Goal: Book appointment/travel/reservation

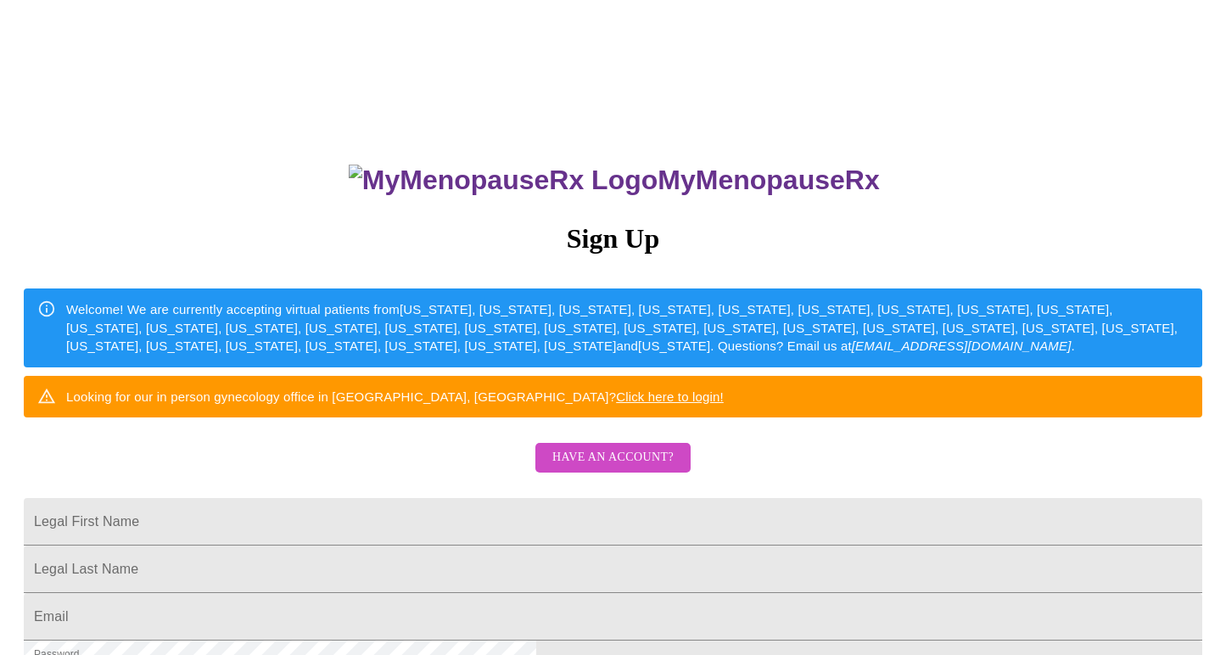
click at [616, 468] on span "Have an account?" at bounding box center [612, 457] width 121 height 21
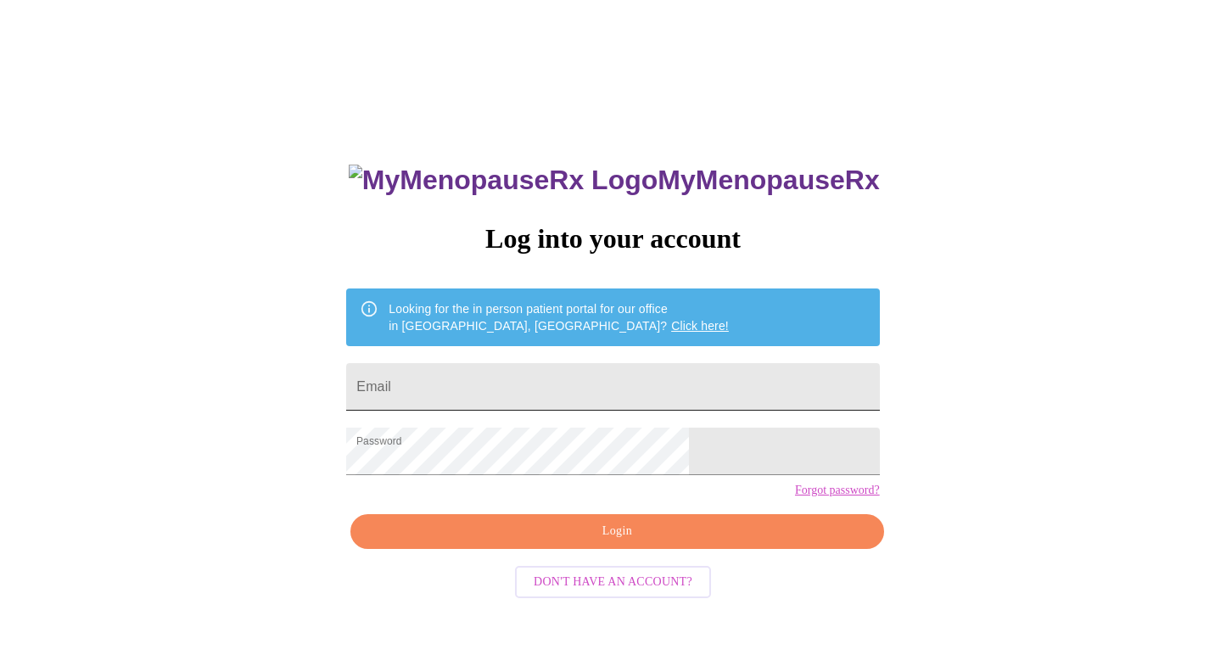
click at [504, 387] on input "Email" at bounding box center [612, 387] width 533 height 48
type input "[EMAIL_ADDRESS][DOMAIN_NAME]"
click at [593, 542] on span "Login" at bounding box center [617, 531] width 494 height 21
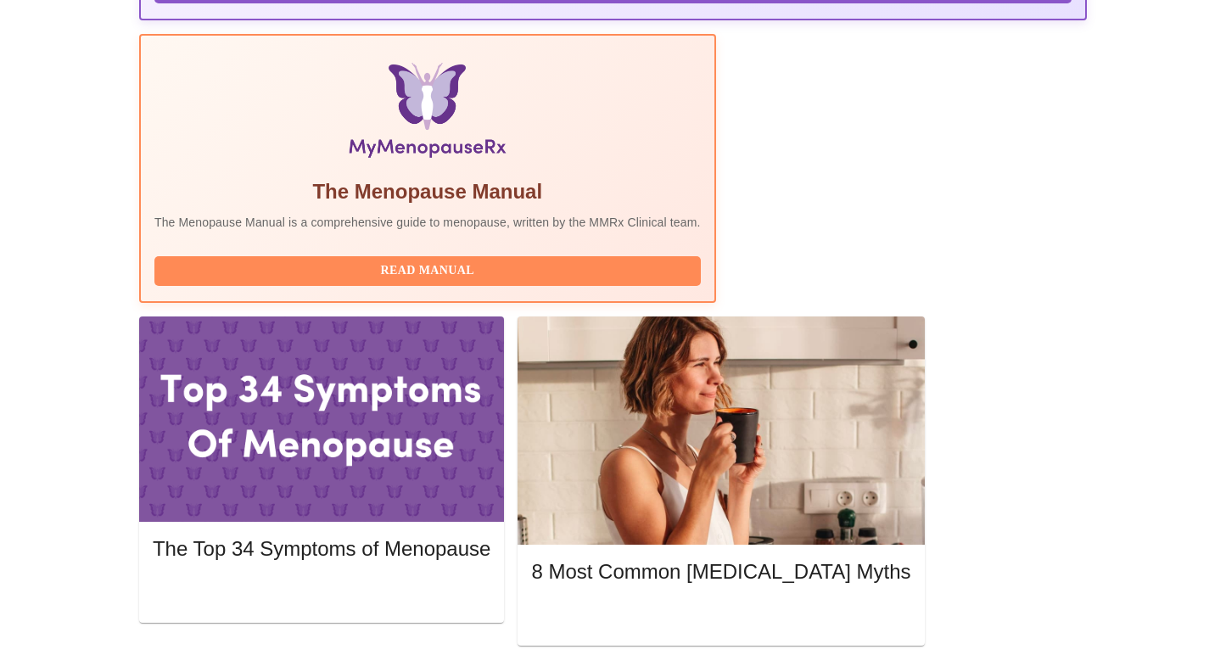
scroll to position [507, 0]
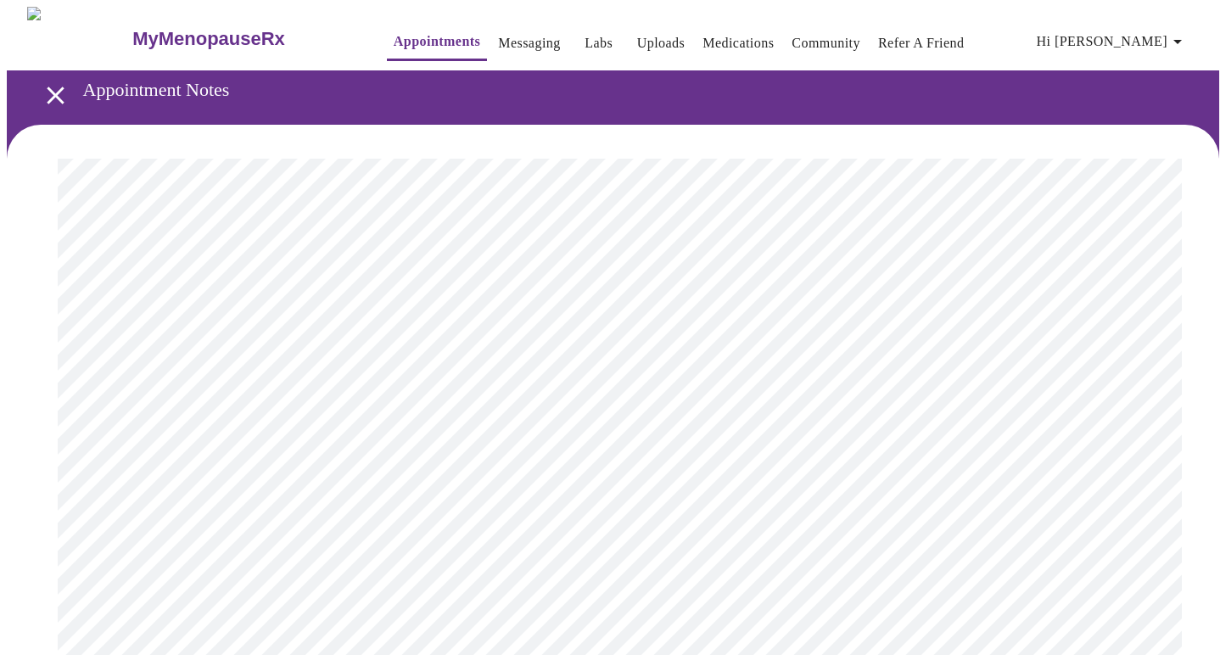
click at [43, 91] on icon "open drawer" at bounding box center [56, 96] width 30 height 30
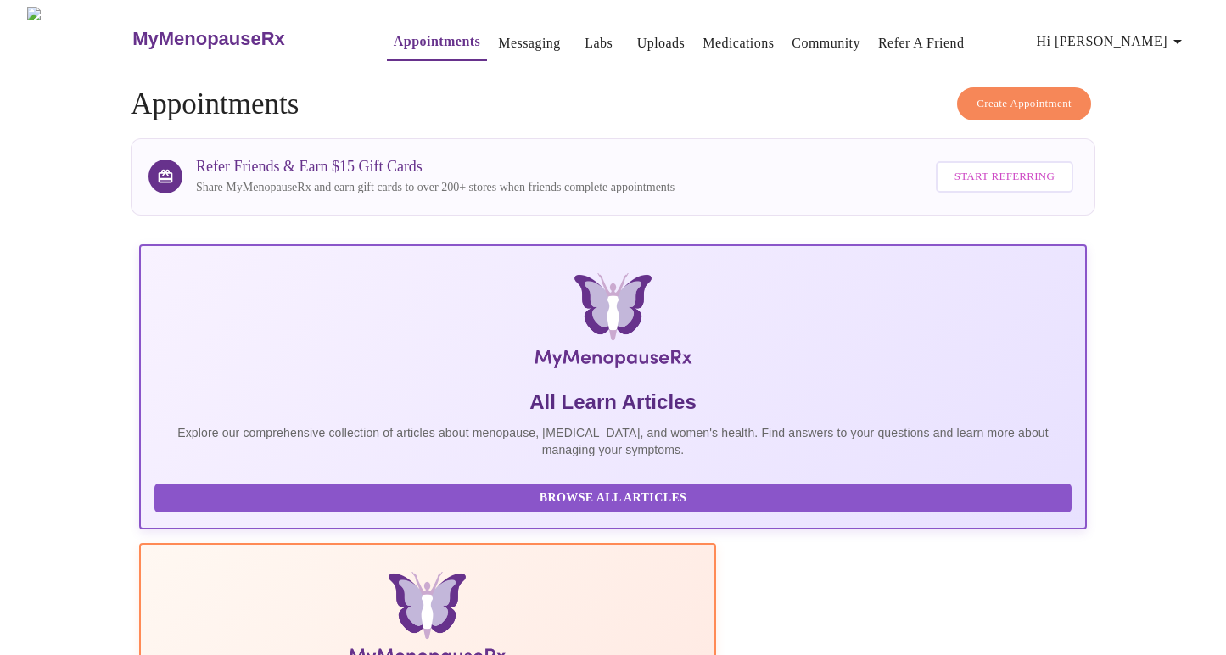
click at [1020, 94] on span "Create Appointment" at bounding box center [1024, 104] width 95 height 20
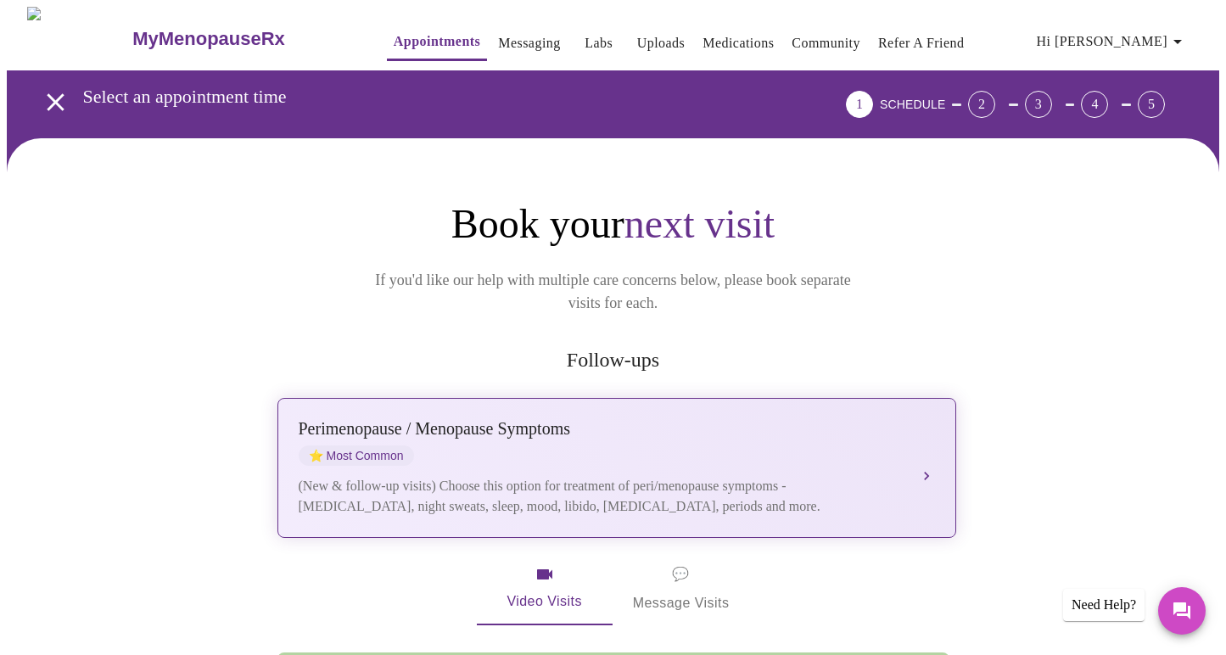
click at [684, 425] on div "[MEDICAL_DATA] / Menopause Symptoms ⭐ Most Common" at bounding box center [600, 442] width 602 height 47
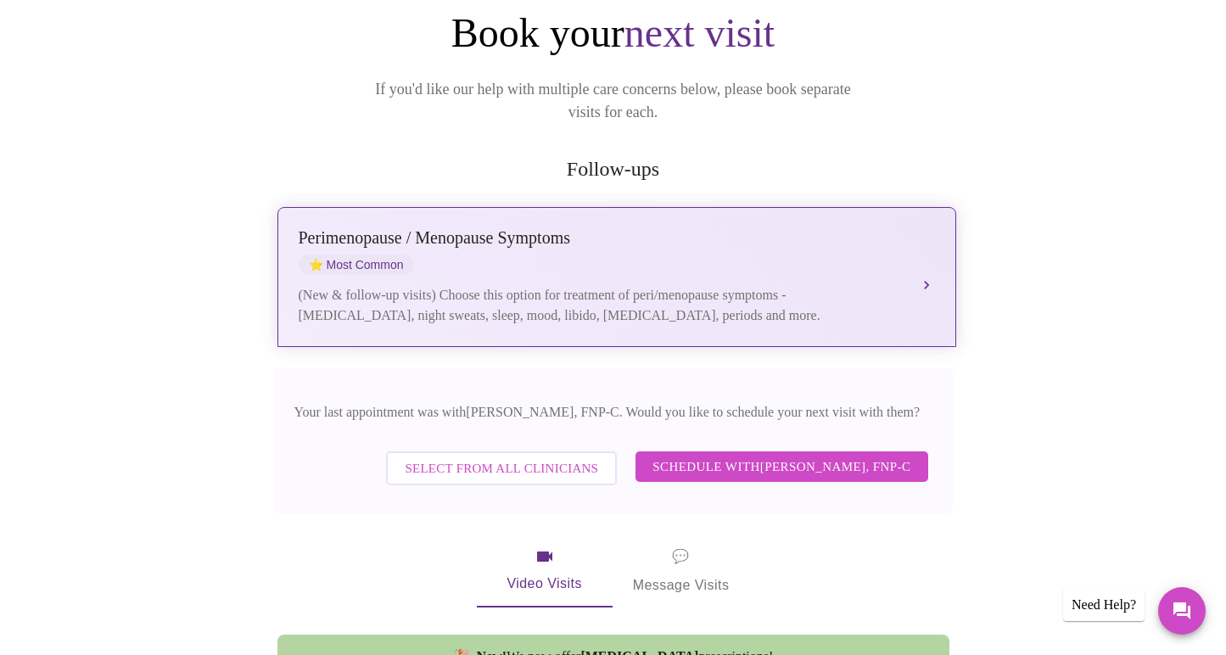
scroll to position [192, 0]
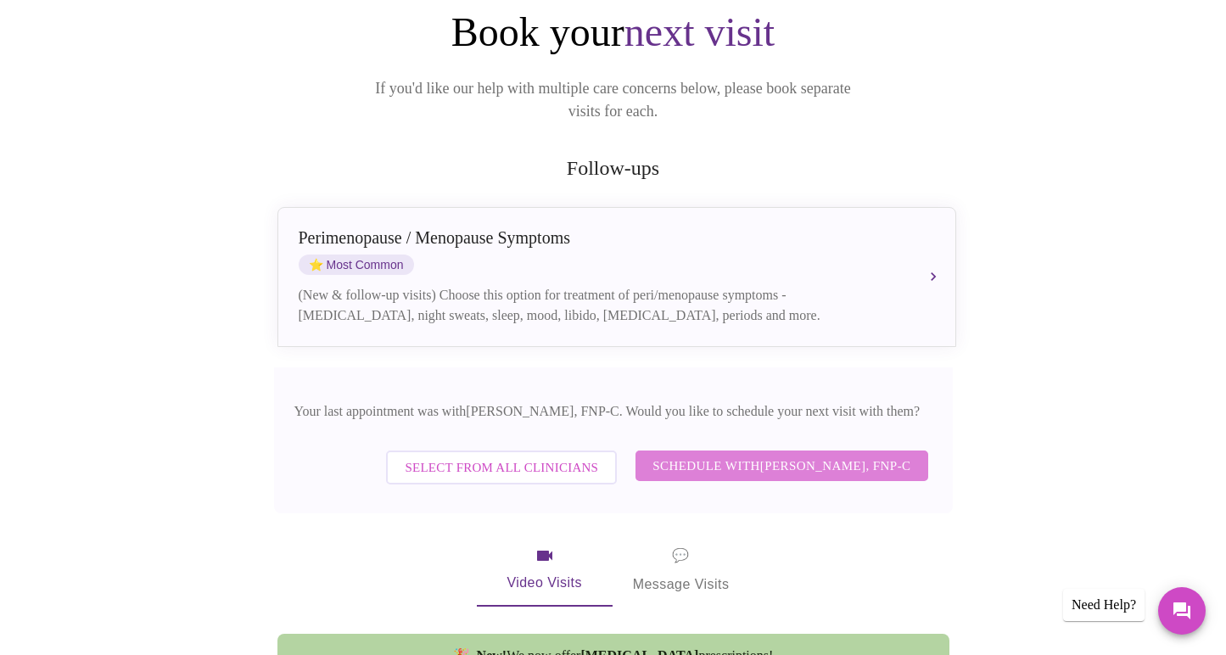
click at [733, 455] on span "Schedule with [PERSON_NAME], FNP-C" at bounding box center [781, 466] width 258 height 22
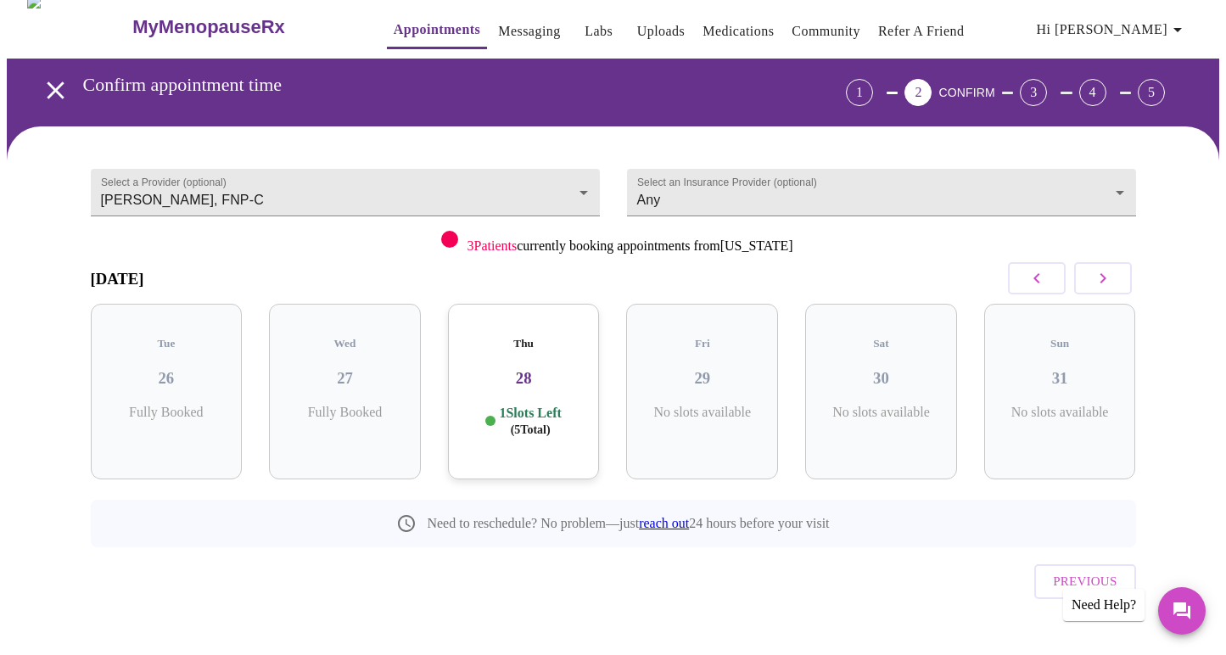
click at [1100, 281] on icon "button" at bounding box center [1103, 278] width 6 height 10
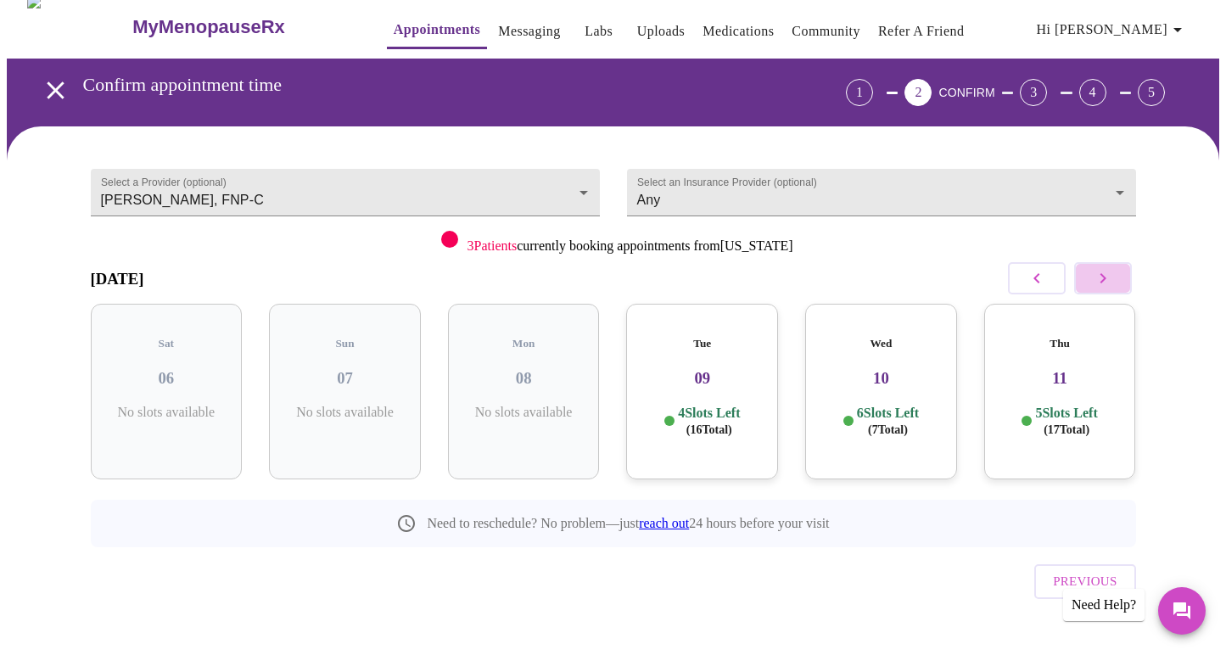
click at [1100, 281] on icon "button" at bounding box center [1103, 278] width 6 height 10
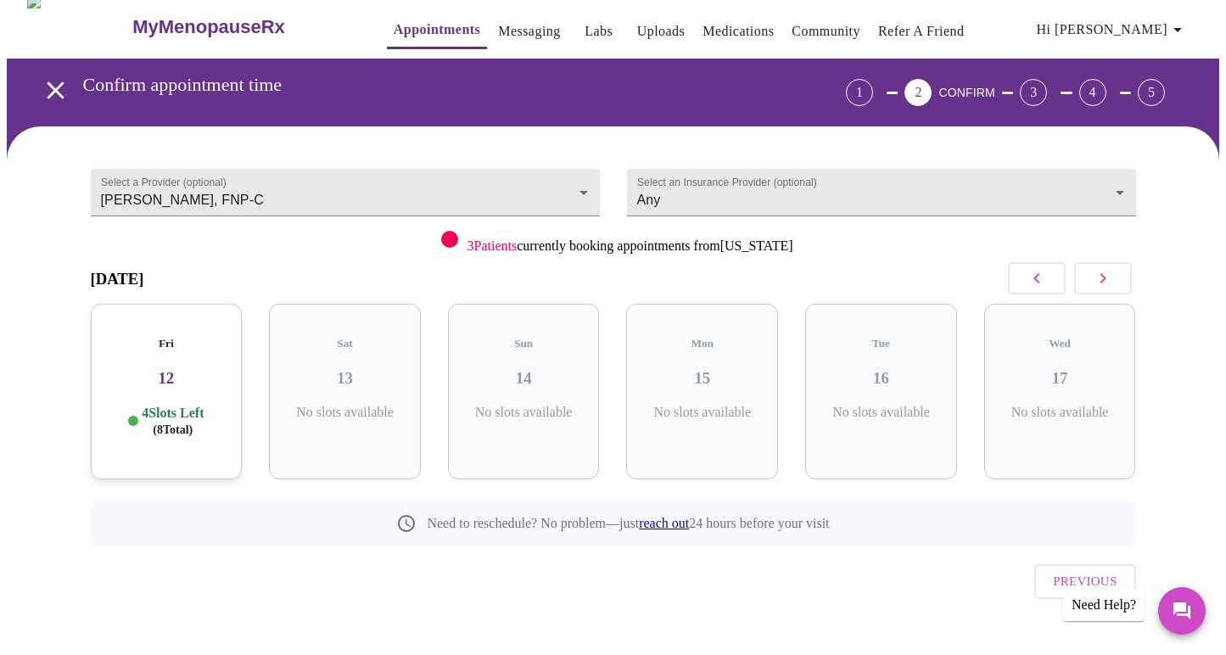
click at [1100, 281] on icon "button" at bounding box center [1103, 278] width 6 height 10
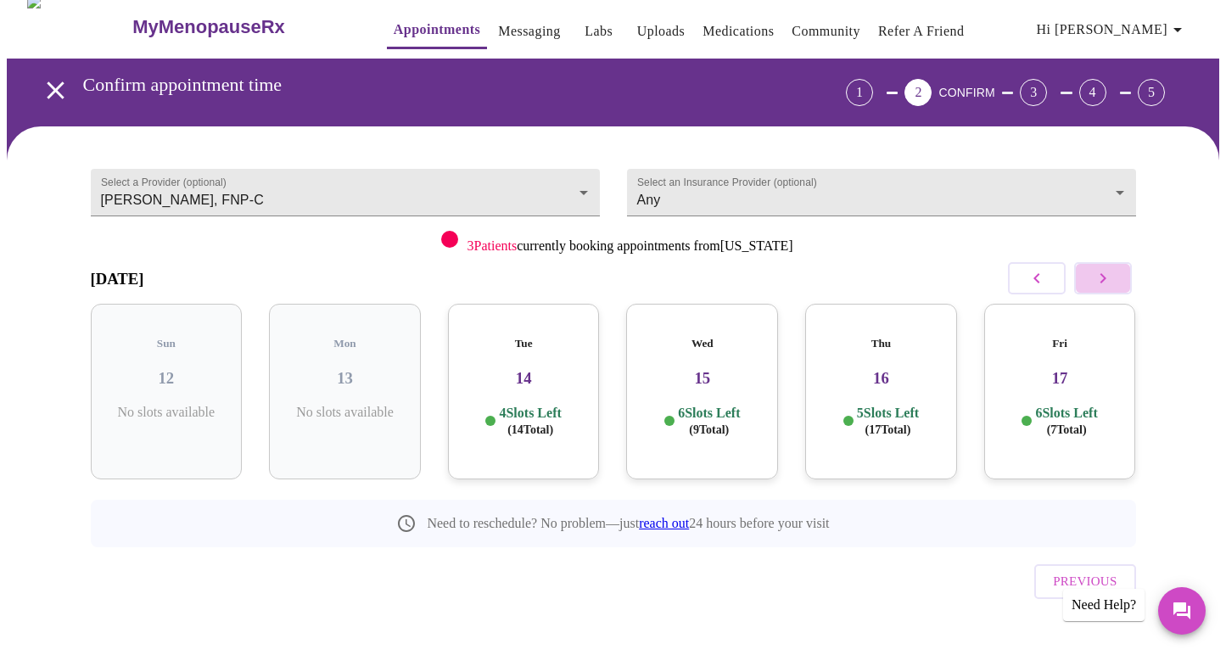
click at [1100, 281] on icon "button" at bounding box center [1103, 278] width 6 height 10
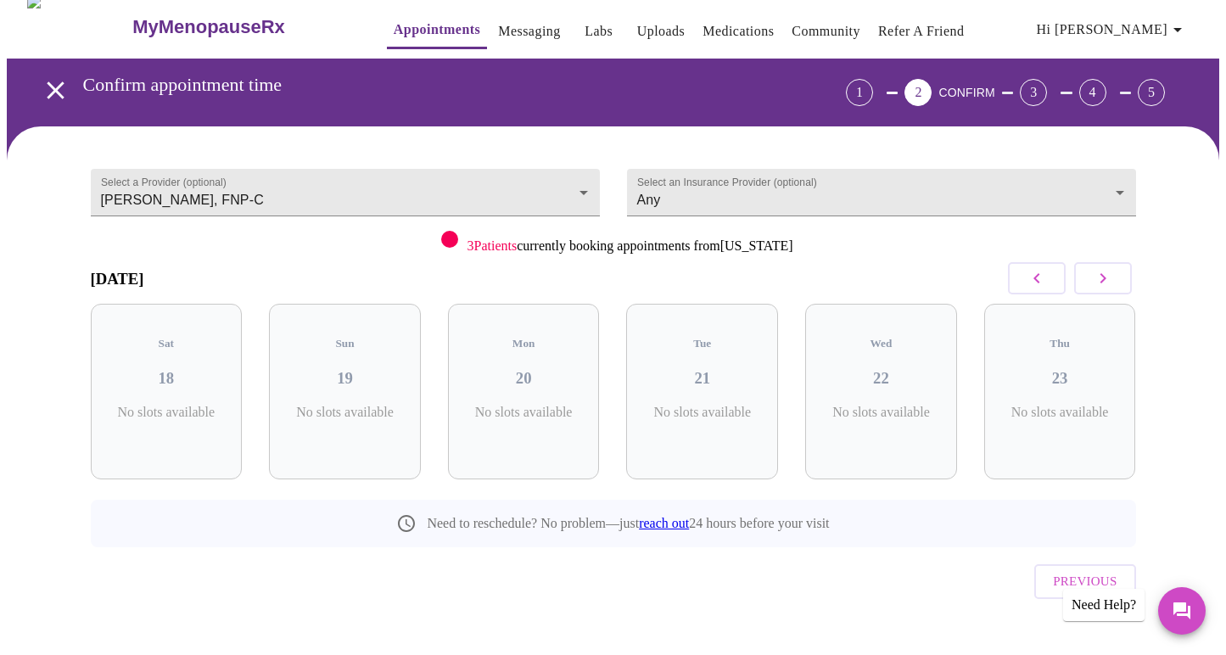
click at [1100, 281] on icon "button" at bounding box center [1103, 278] width 6 height 10
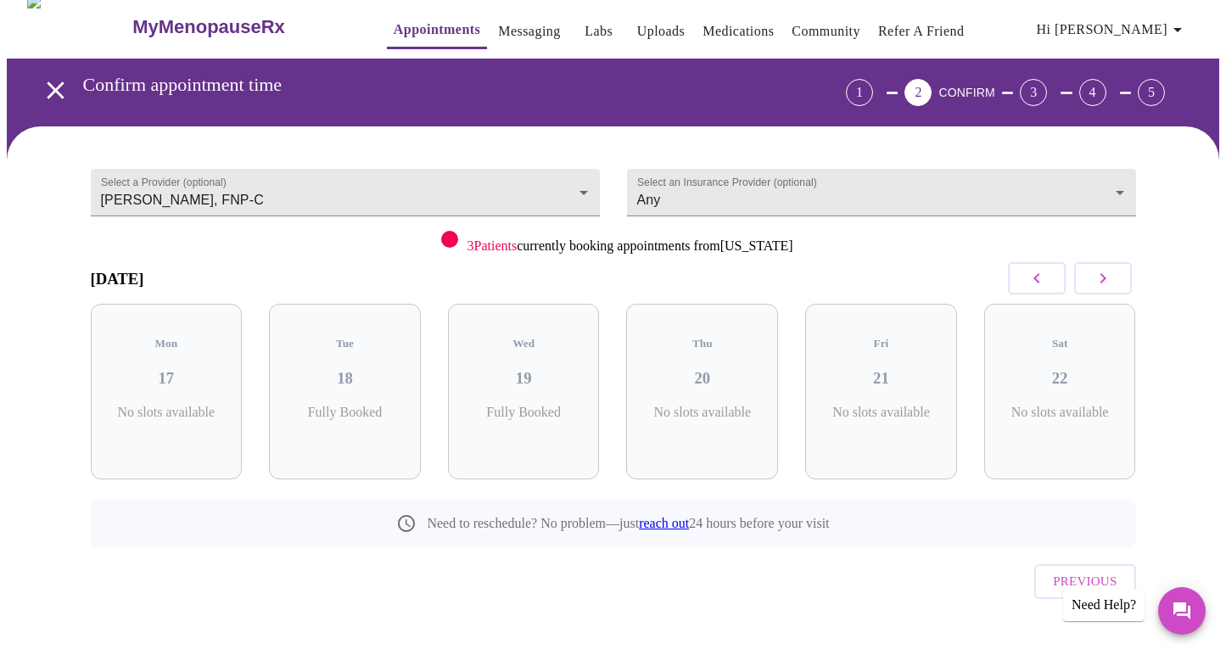
click at [1100, 281] on icon "button" at bounding box center [1103, 278] width 6 height 10
click at [160, 369] on h3 "11" at bounding box center [166, 378] width 125 height 19
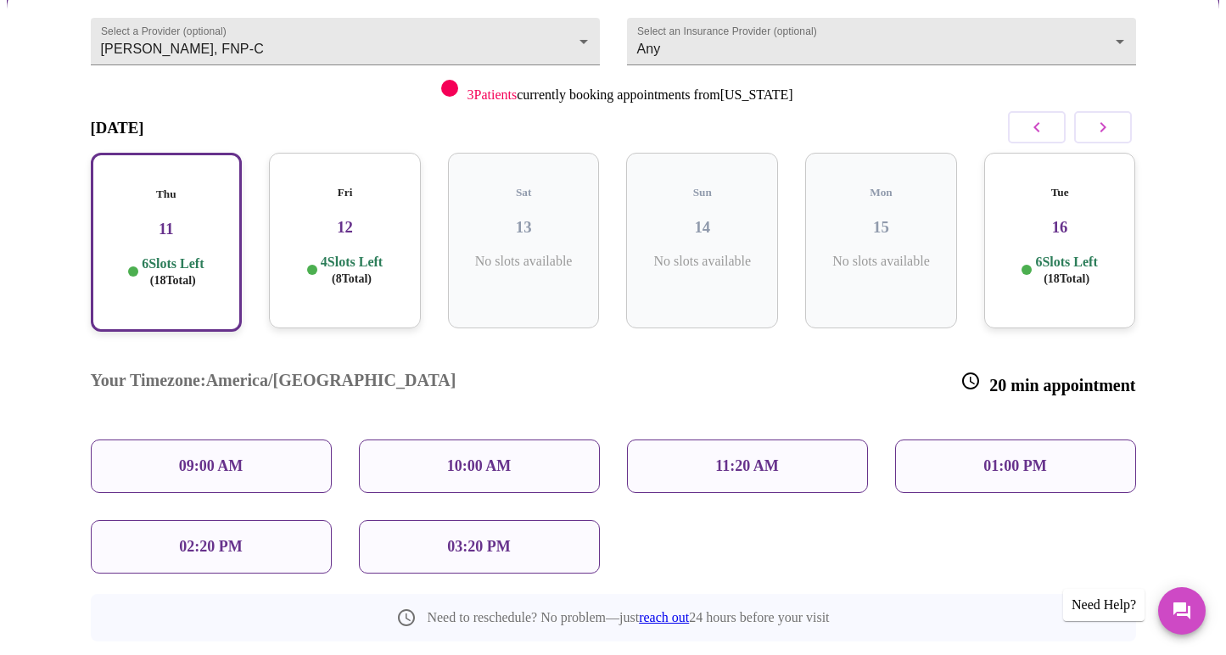
scroll to position [168, 0]
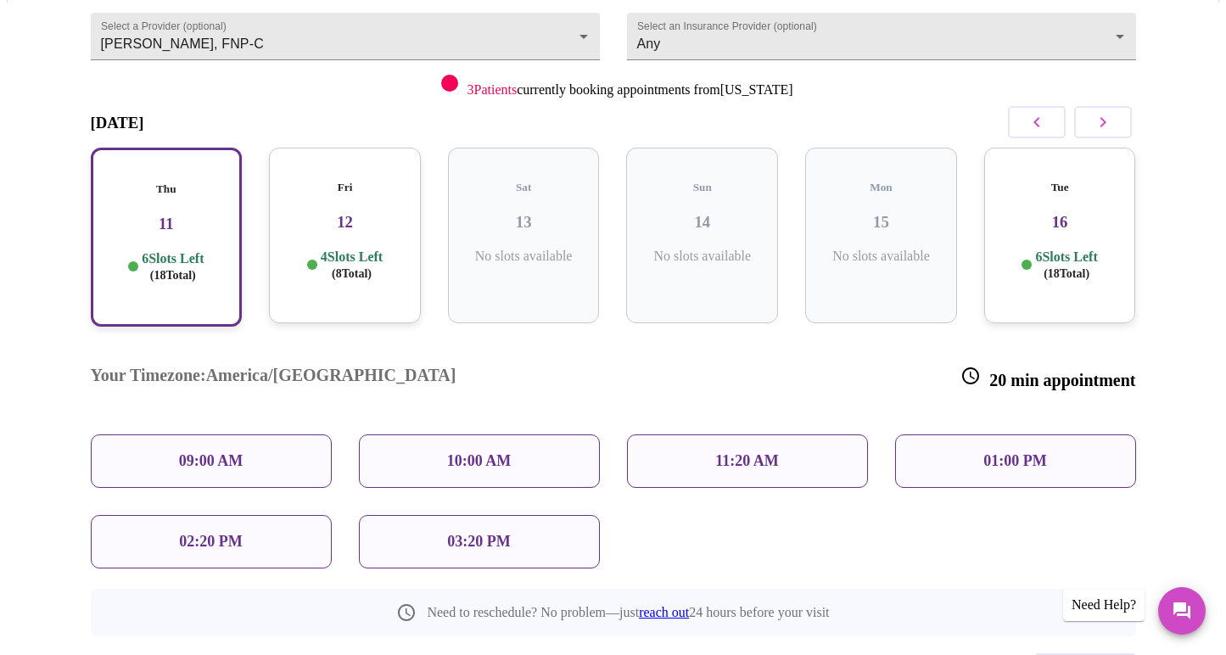
click at [478, 452] on p "10:00 AM" at bounding box center [479, 461] width 64 height 18
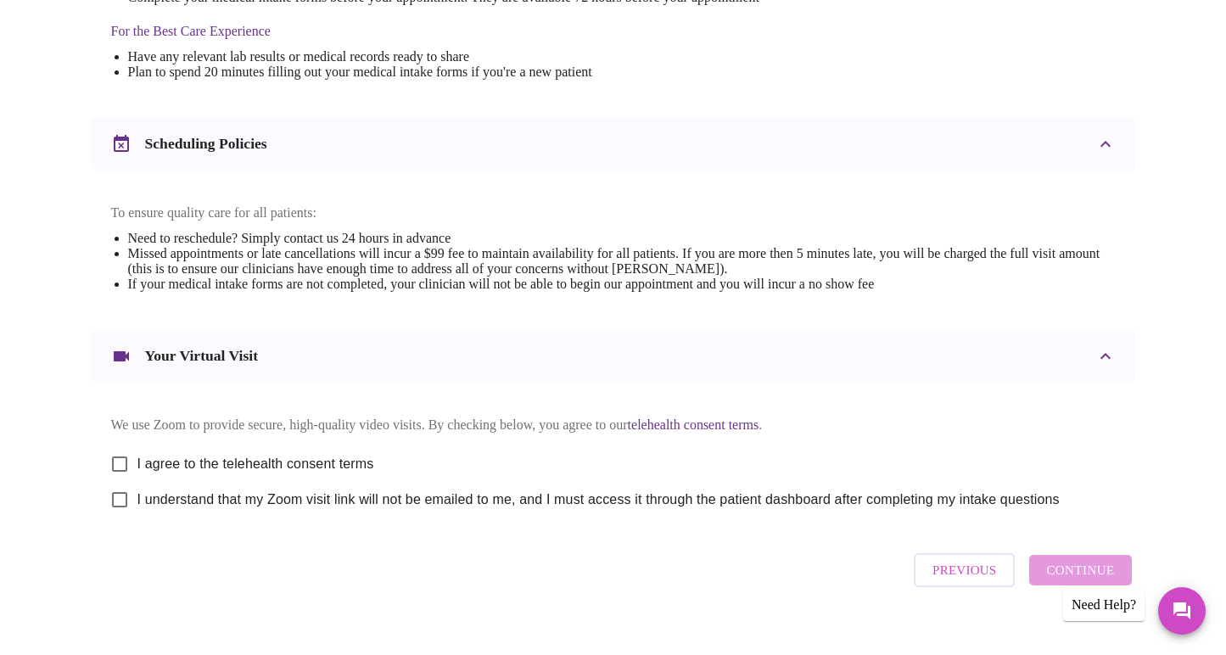
scroll to position [574, 0]
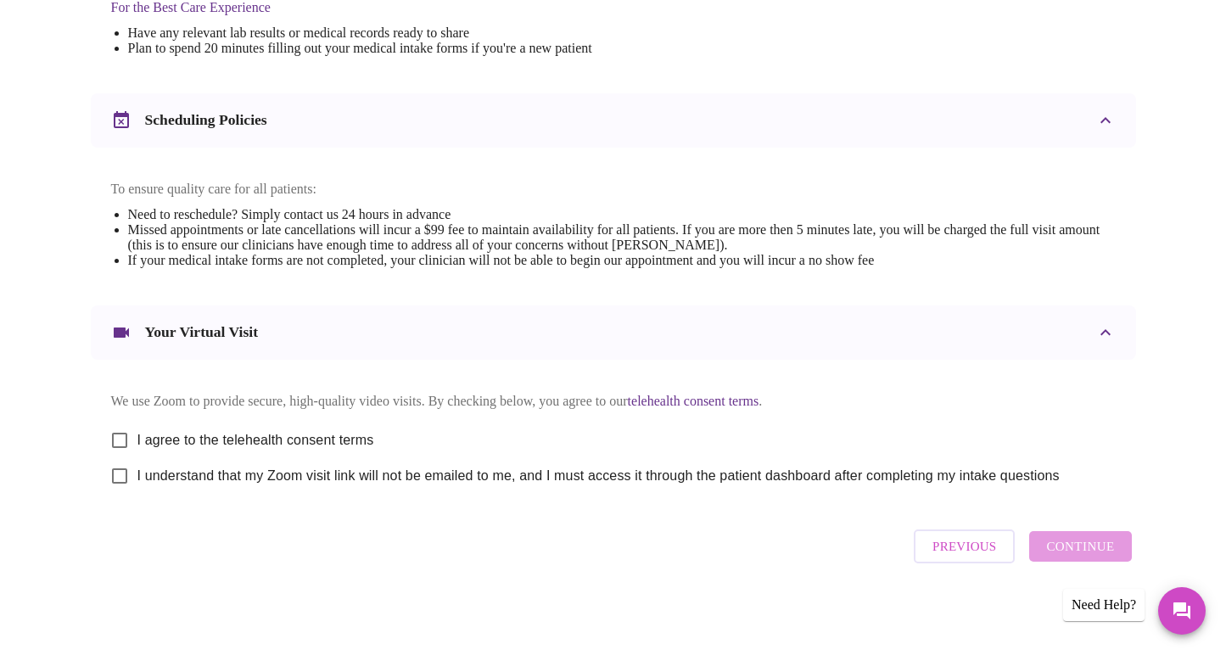
click at [117, 428] on input "I agree to the telehealth consent terms" at bounding box center [120, 441] width 36 height 36
checkbox input "true"
click at [119, 474] on input "I understand that my Zoom visit link will not be emailed to me, and I must acce…" at bounding box center [120, 476] width 36 height 36
checkbox input "true"
click at [1070, 551] on span "Continue" at bounding box center [1080, 546] width 68 height 22
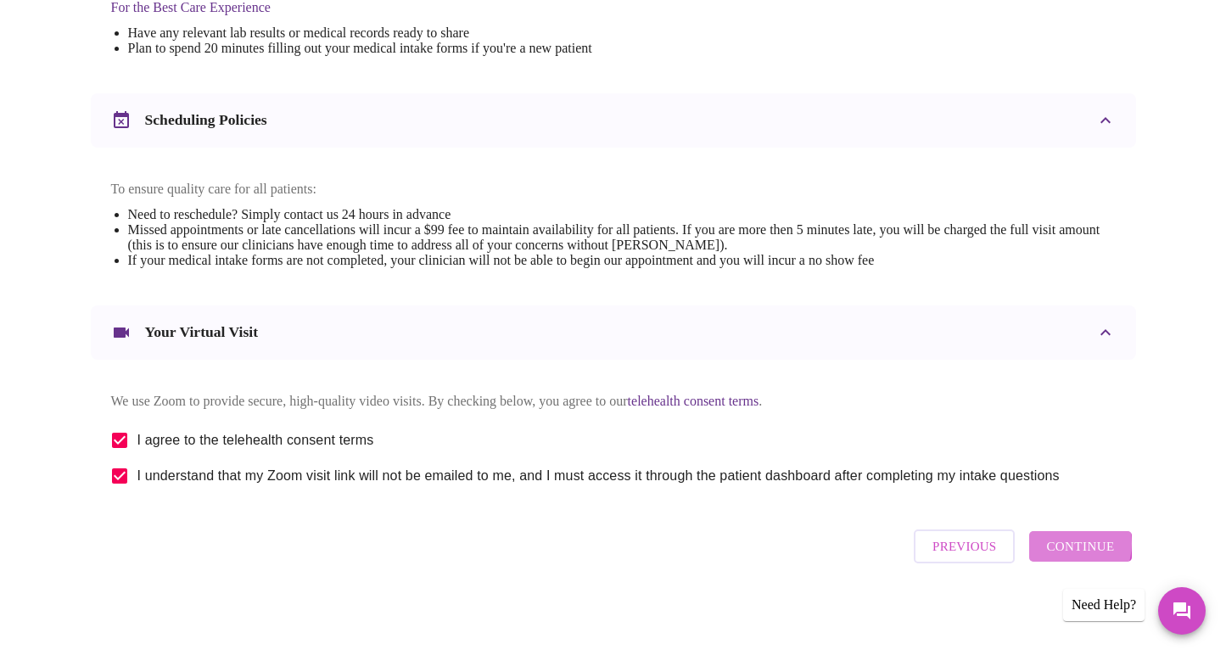
scroll to position [67, 0]
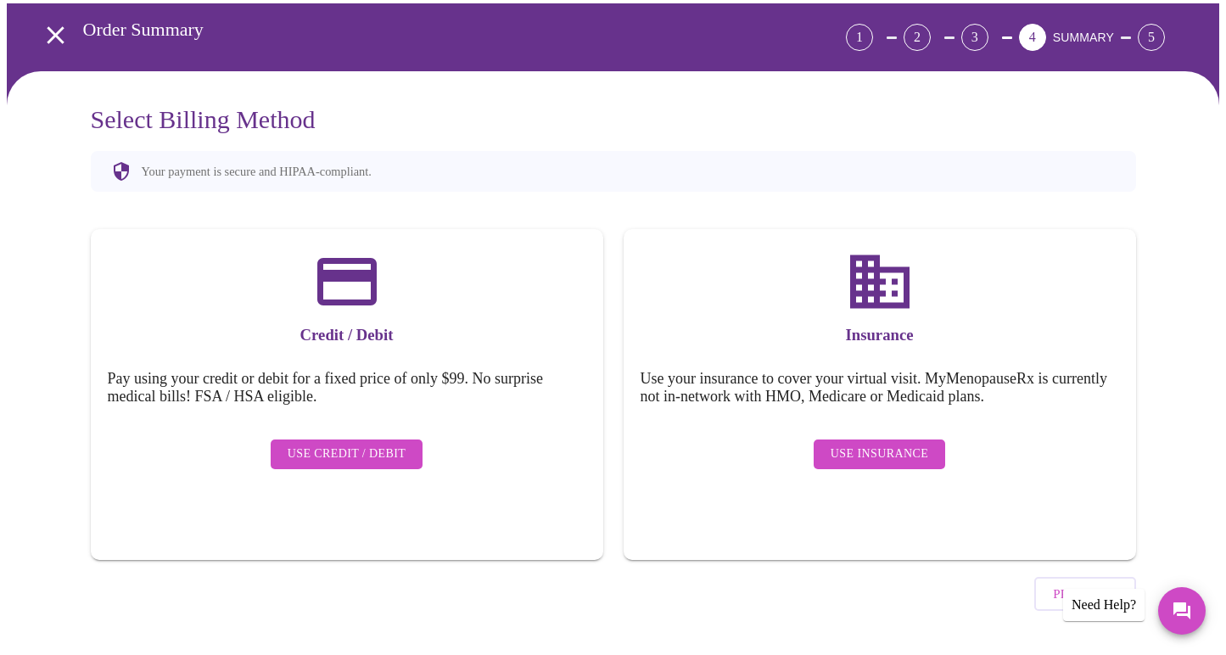
click at [870, 444] on span "Use Insurance" at bounding box center [880, 454] width 98 height 21
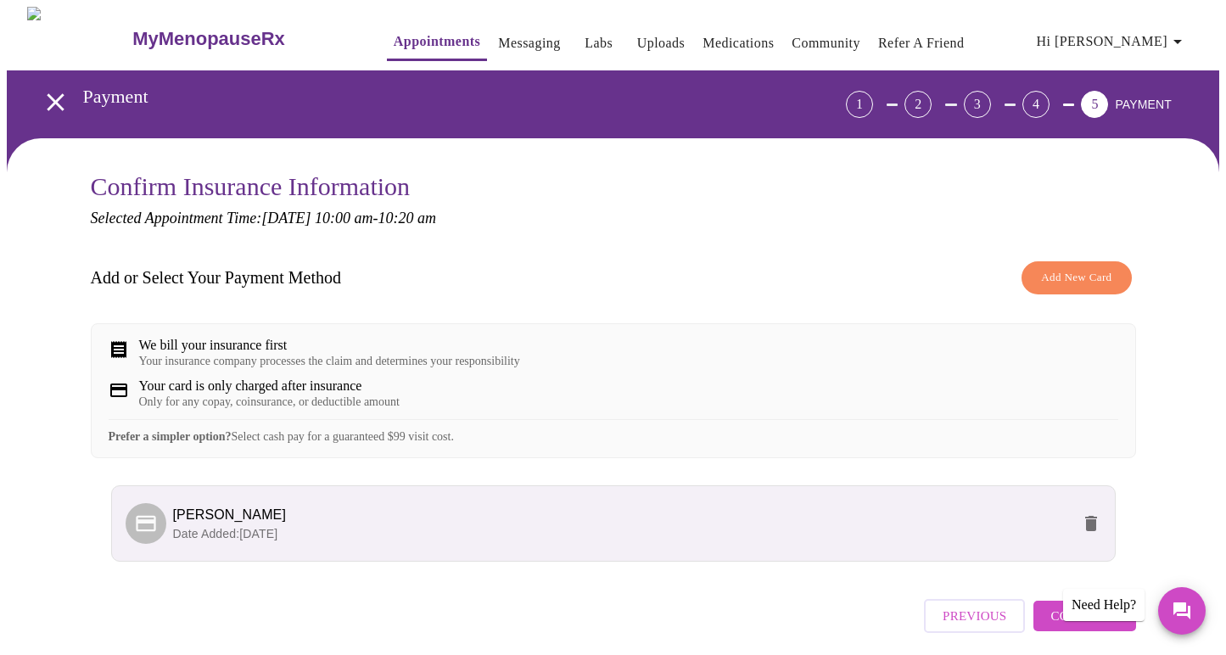
scroll to position [81, 0]
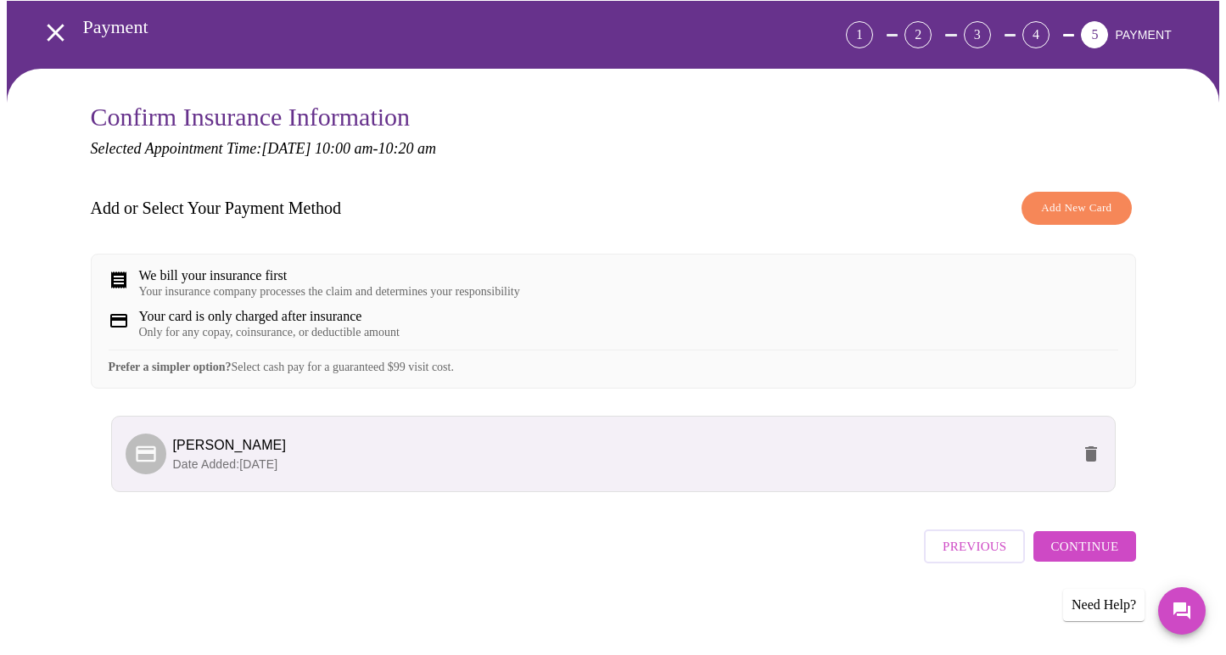
click at [145, 456] on icon at bounding box center [146, 454] width 24 height 24
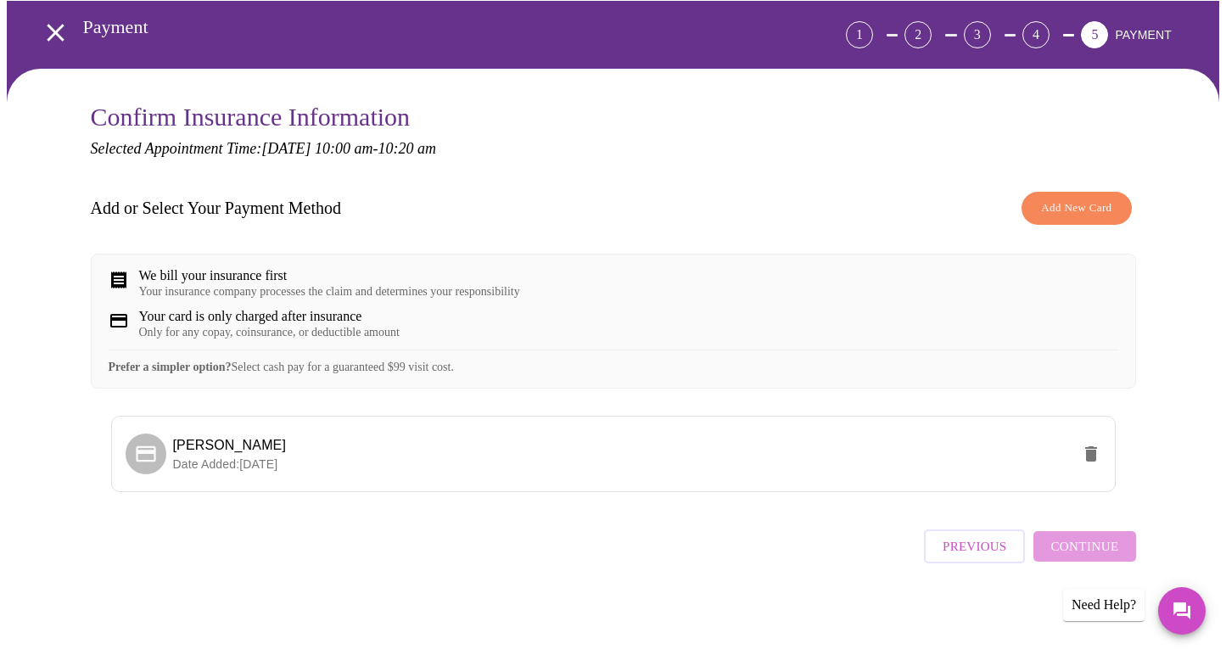
click at [245, 557] on div "Previous Continue" at bounding box center [613, 541] width 1045 height 59
click at [1087, 556] on div "Previous Continue" at bounding box center [1029, 541] width 211 height 59
click at [696, 563] on div "Previous Continue" at bounding box center [613, 541] width 1045 height 59
click at [176, 479] on li "[PERSON_NAME] Date Added: [DATE]" at bounding box center [613, 454] width 1005 height 76
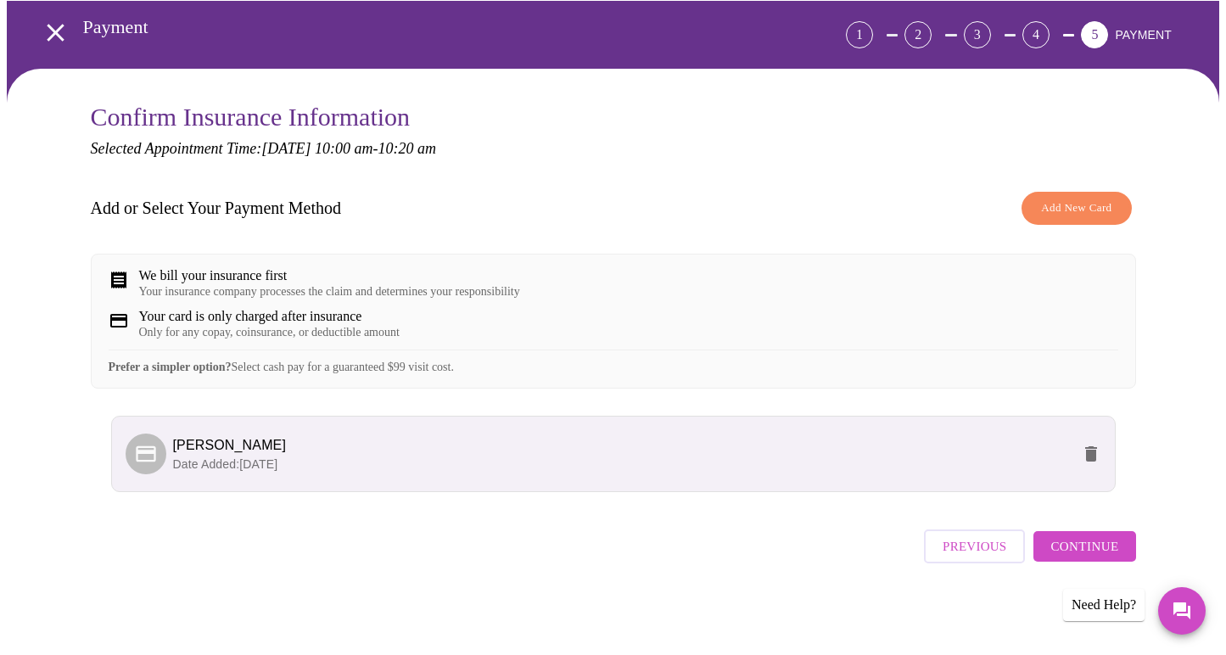
click at [139, 456] on icon at bounding box center [146, 453] width 20 height 16
click at [1078, 549] on span "Continue" at bounding box center [1084, 546] width 68 height 22
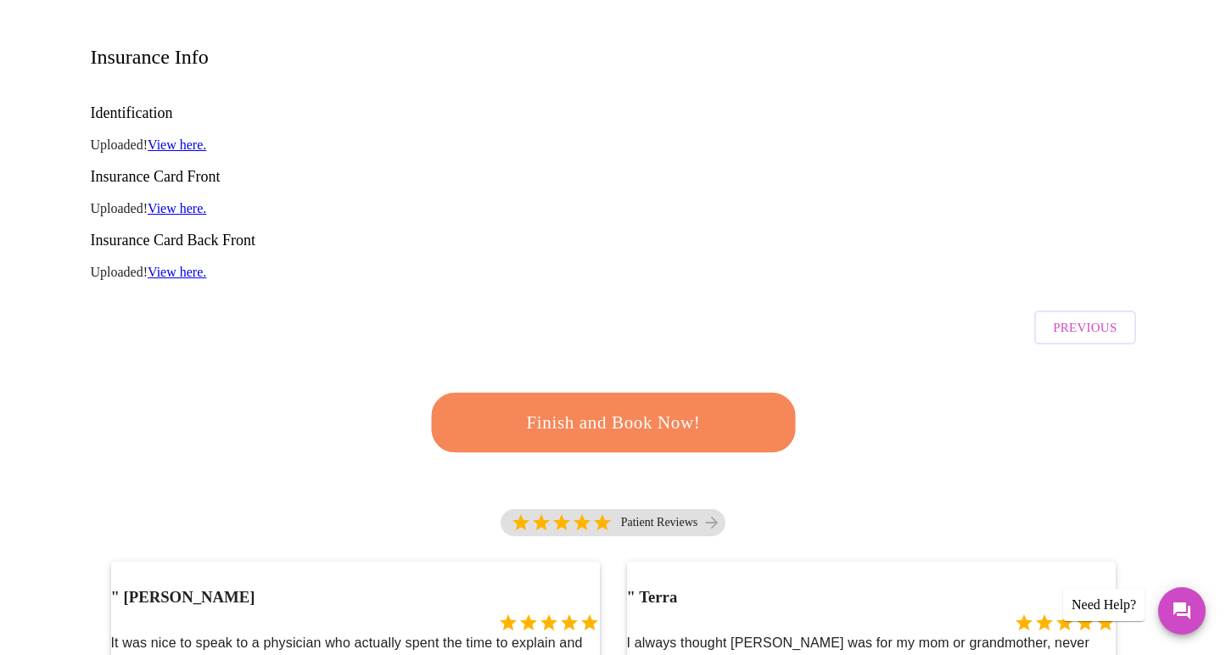
scroll to position [228, 0]
click at [610, 406] on span "Finish and Book Now!" at bounding box center [613, 421] width 314 height 31
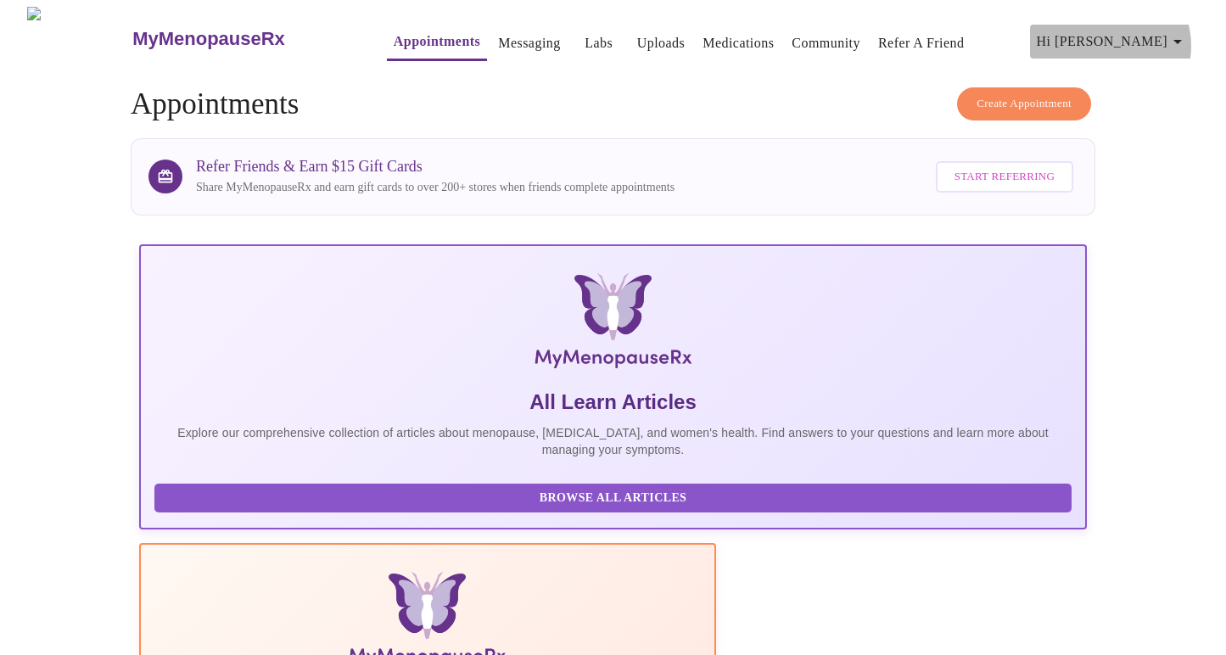
click at [1177, 39] on icon "button" at bounding box center [1177, 41] width 20 height 20
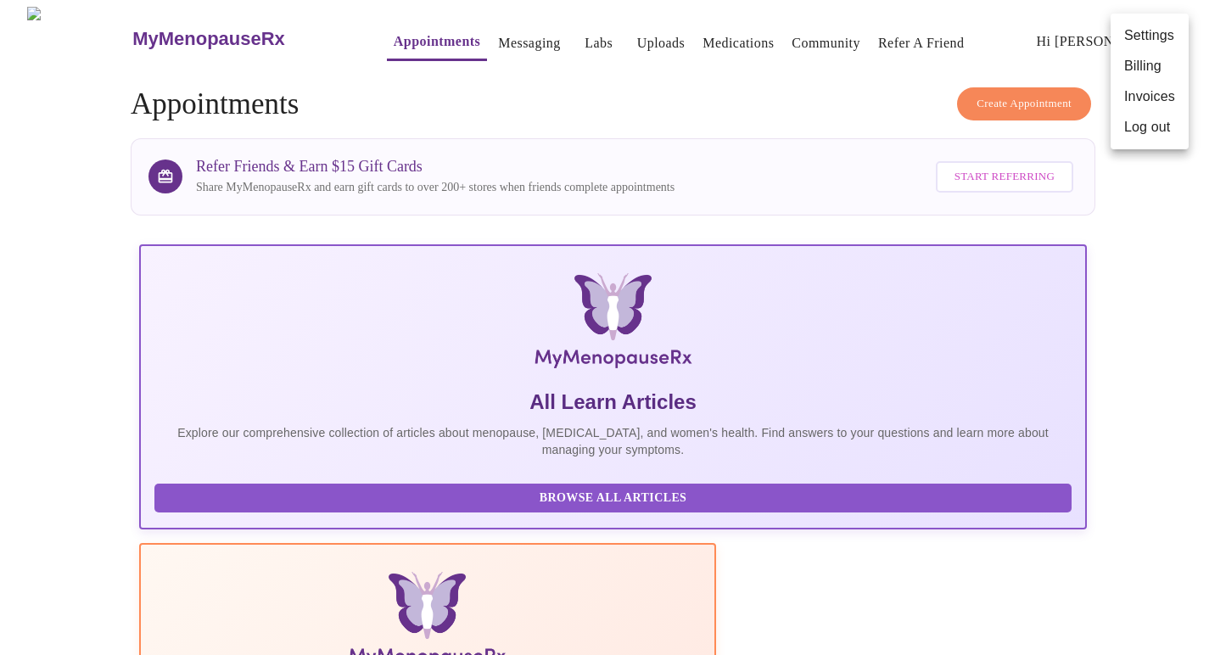
click at [1146, 127] on li "Log out" at bounding box center [1150, 127] width 78 height 31
